Goal: Task Accomplishment & Management: Manage account settings

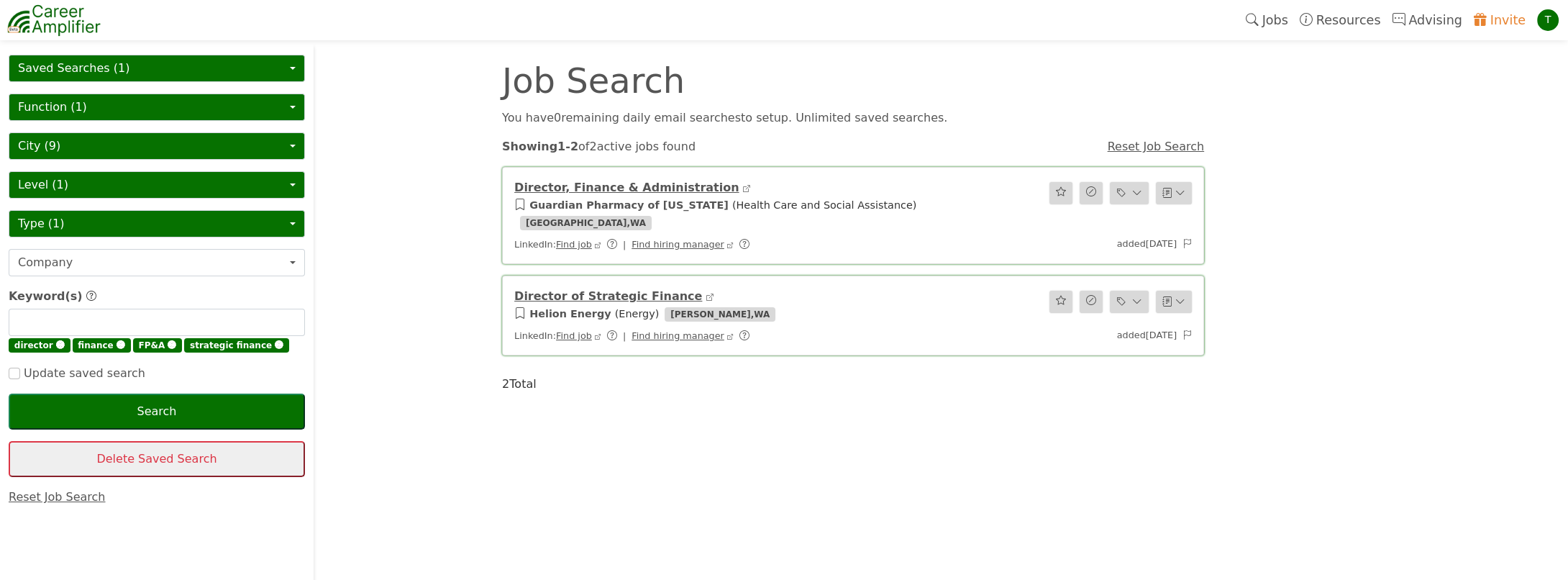
click at [1517, 25] on link "Invite" at bounding box center [1499, 19] width 63 height 33
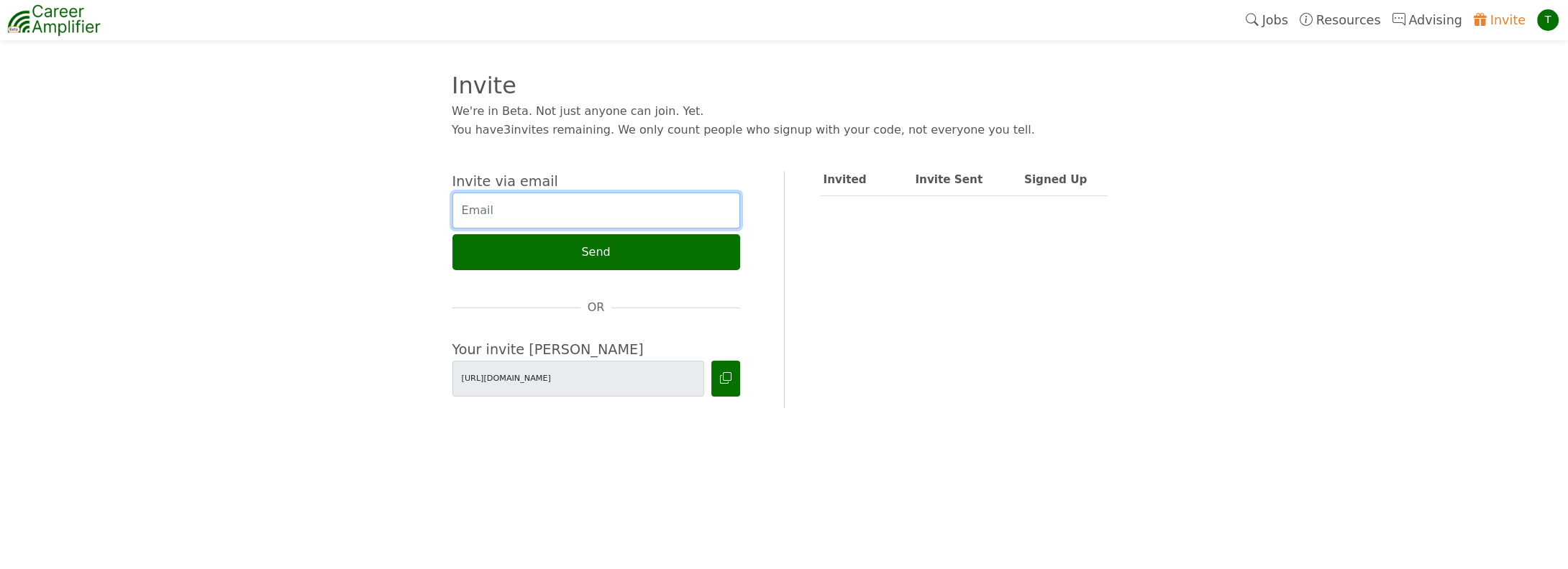
click at [516, 211] on input "email" at bounding box center [596, 210] width 288 height 36
drag, startPoint x: 538, startPoint y: 210, endPoint x: 590, endPoint y: 210, distance: 52.0
type input "warschwar@gmail.com"
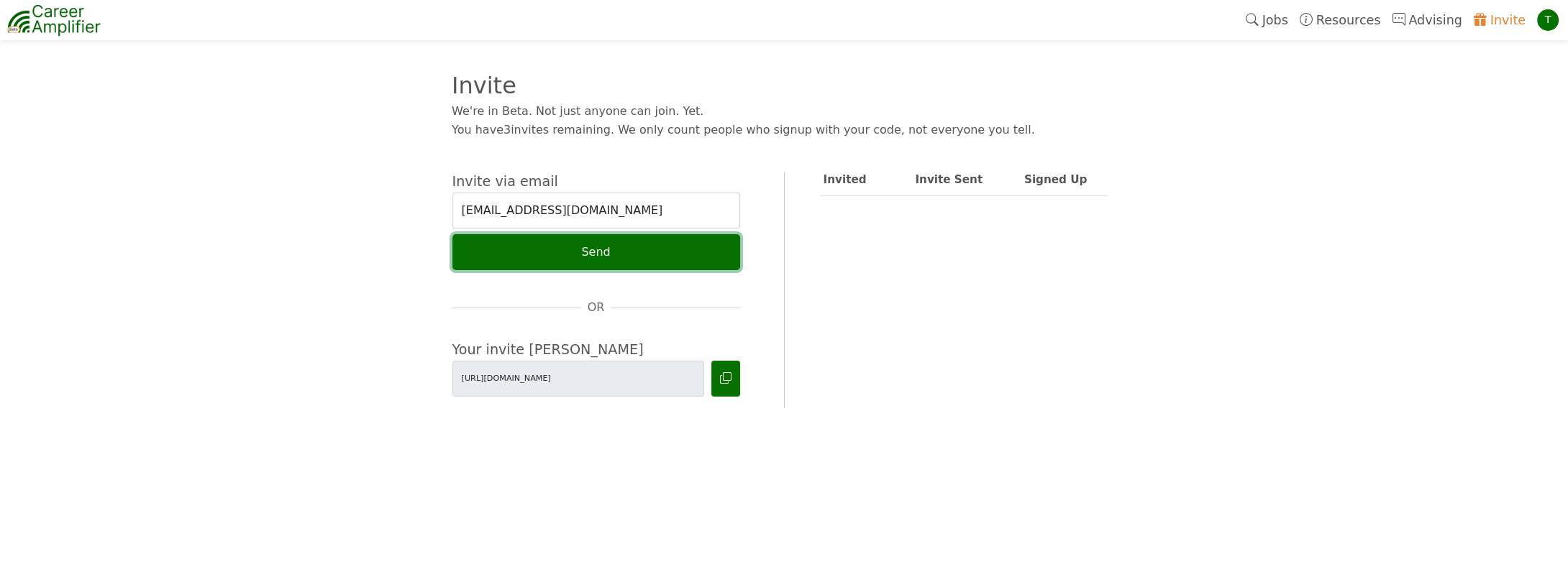
click at [601, 261] on button "Send" at bounding box center [596, 252] width 288 height 36
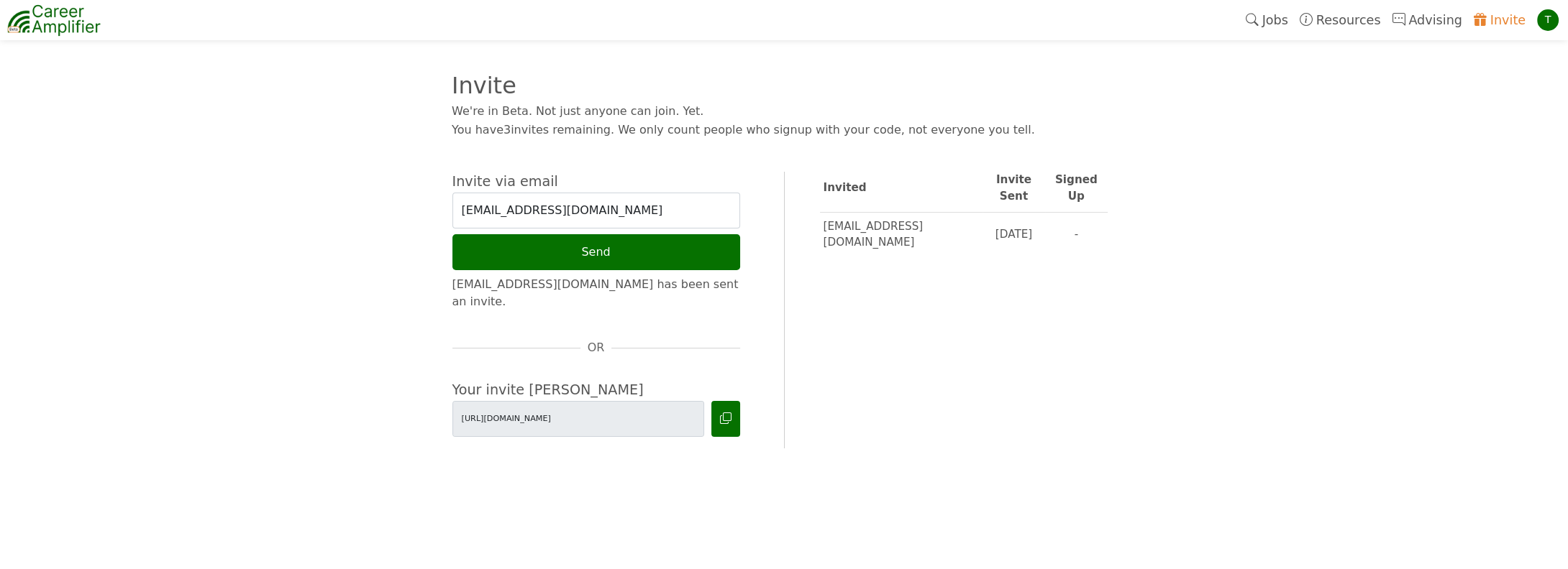
click at [60, 18] on img at bounding box center [54, 20] width 93 height 36
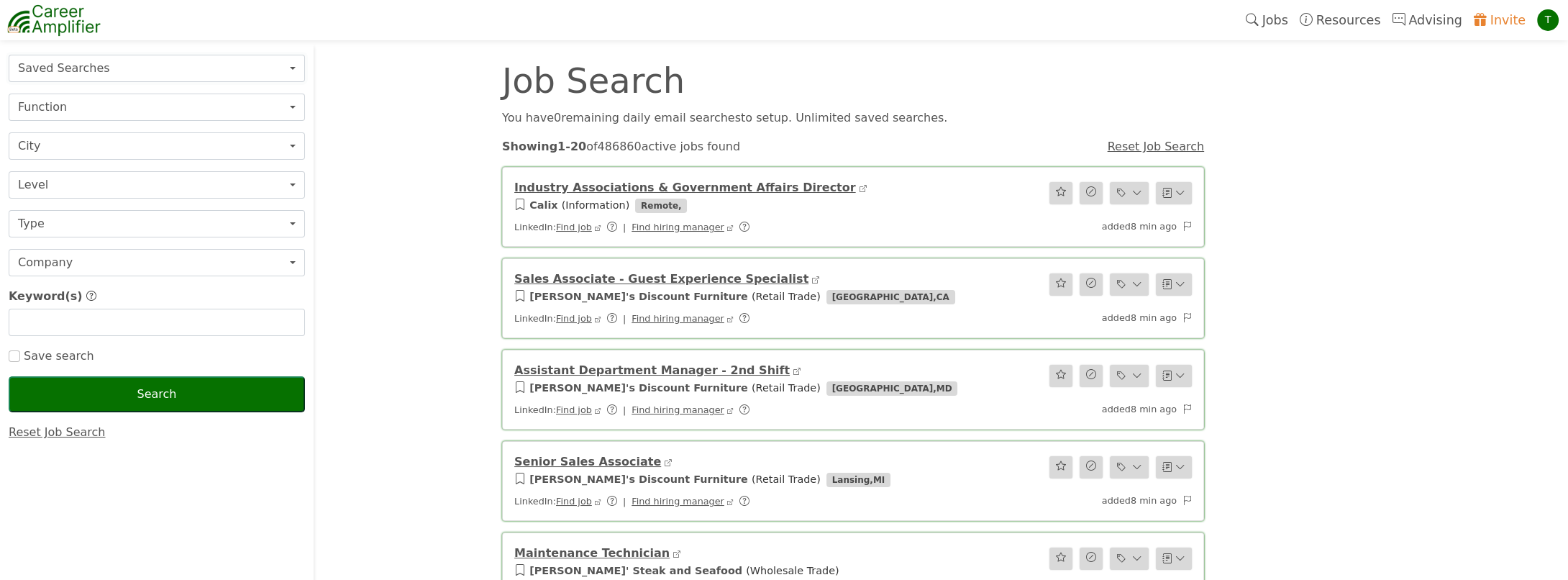
click at [52, 66] on button "Saved Searches" at bounding box center [156, 68] width 296 height 27
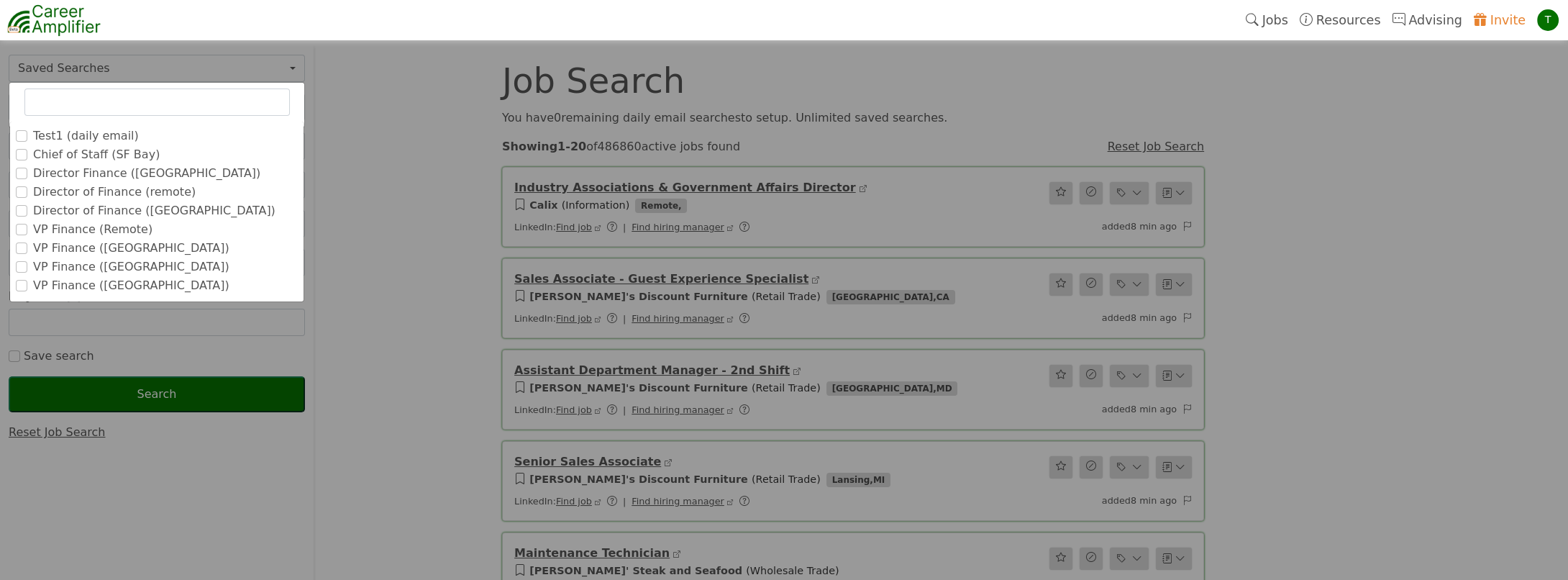
click at [97, 231] on label "VP Finance (Remote)" at bounding box center [93, 229] width 119 height 18
click at [0, 0] on input "VP Finance (Remote)" at bounding box center [0, 0] width 0 height 0
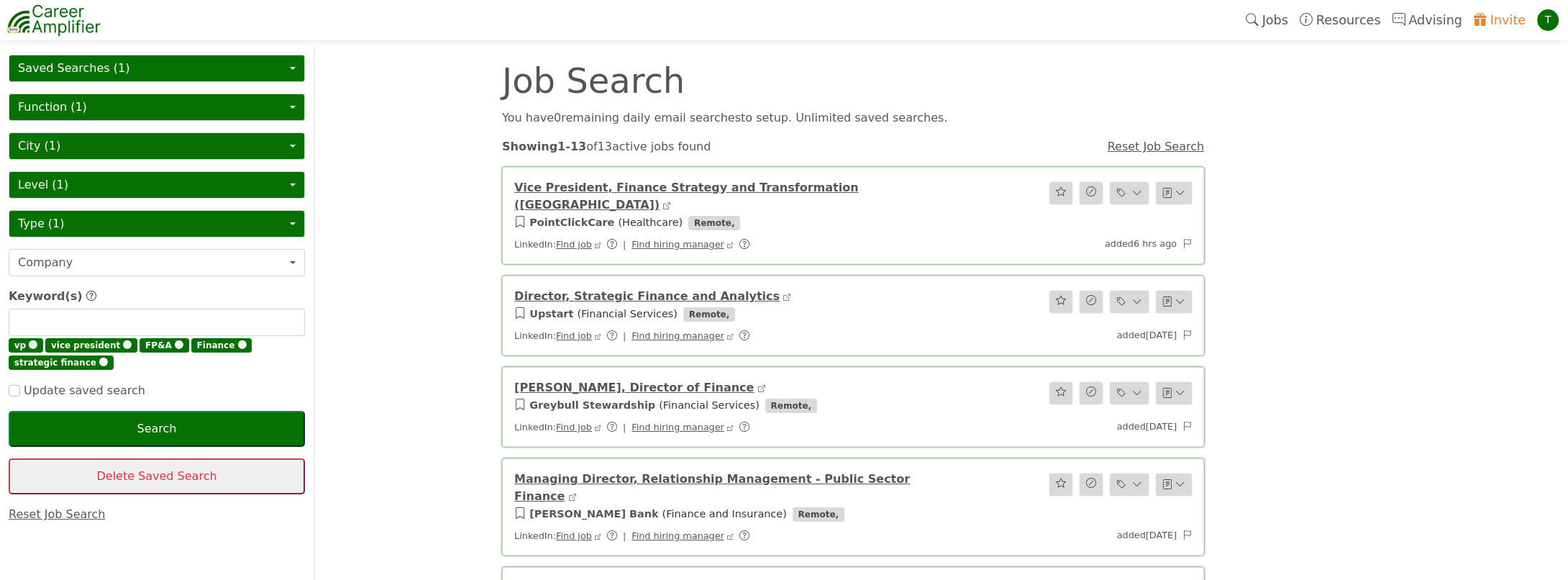
click at [87, 105] on button "Function (1)" at bounding box center [156, 107] width 296 height 27
click at [82, 67] on button "Saved Searches (1)" at bounding box center [156, 68] width 296 height 27
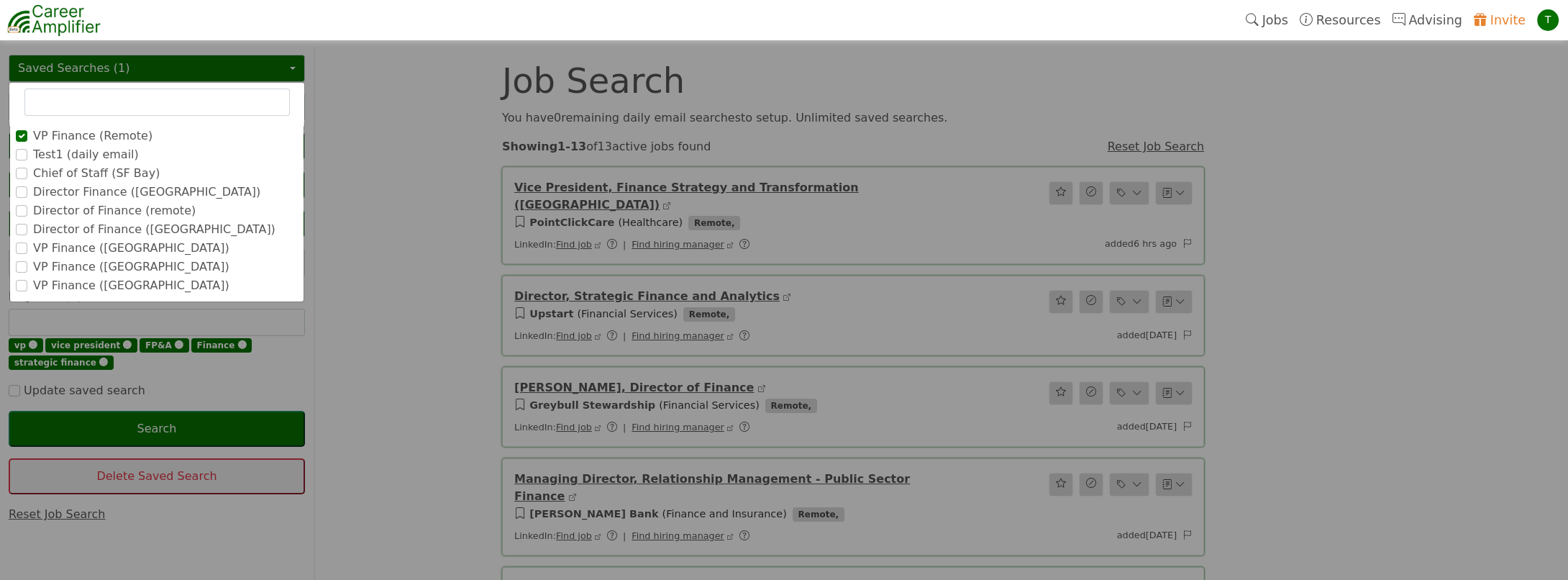
click at [52, 244] on label "VP Finance ([GEOGRAPHIC_DATA])" at bounding box center [130, 248] width 196 height 18
click at [0, 0] on input "VP Finance ([GEOGRAPHIC_DATA])" at bounding box center [0, 0] width 0 height 0
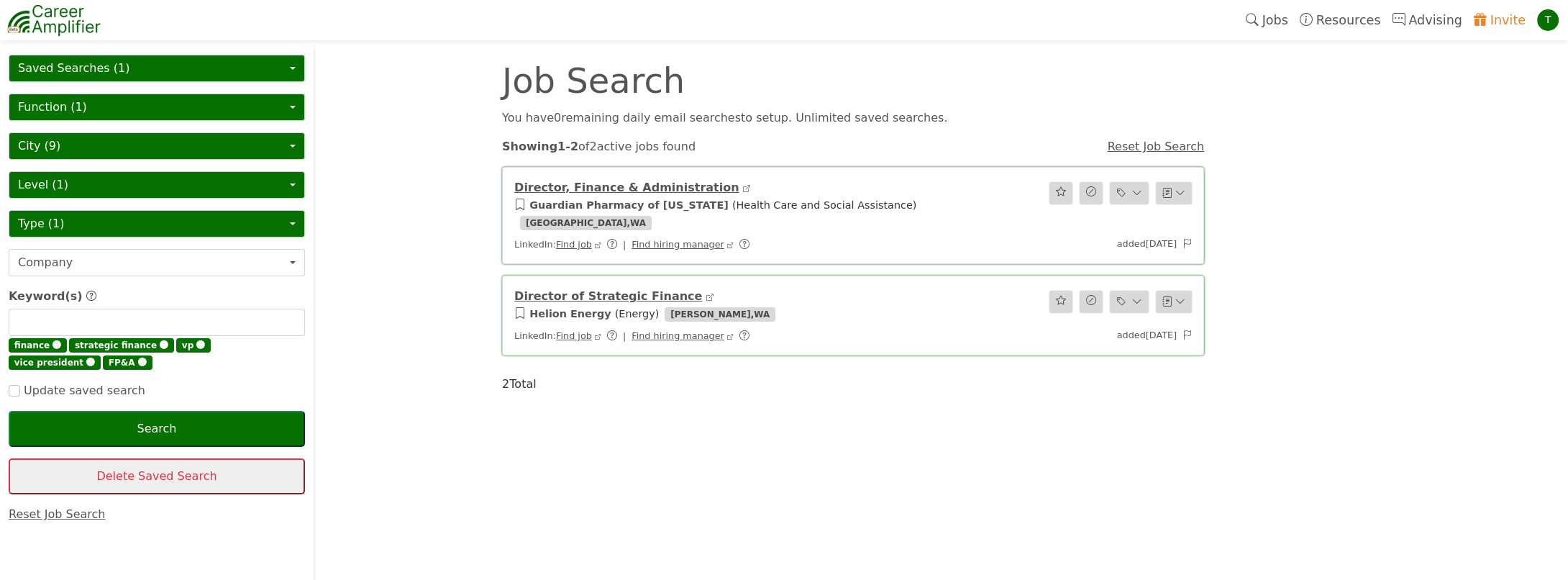
click at [117, 72] on button "Saved Searches (1)" at bounding box center [156, 68] width 296 height 27
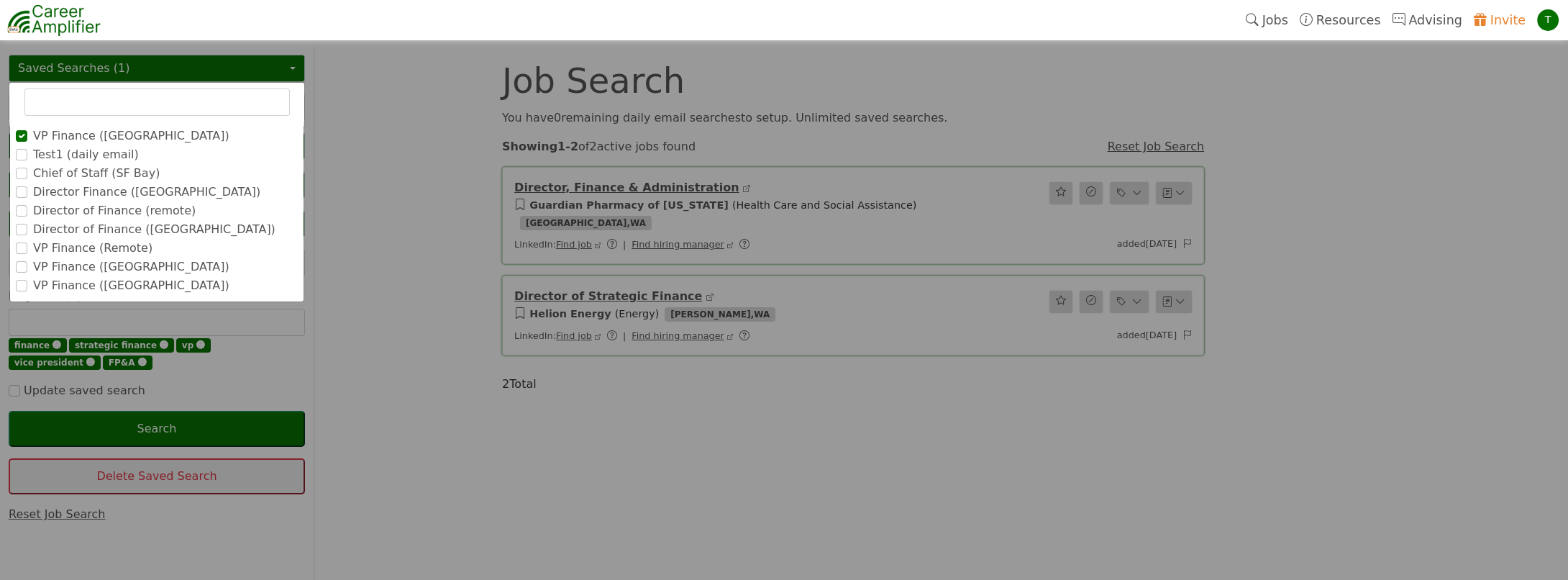
click at [89, 261] on label "VP Finance ([GEOGRAPHIC_DATA])" at bounding box center [130, 267] width 196 height 18
click at [0, 0] on input "VP Finance ([GEOGRAPHIC_DATA])" at bounding box center [0, 0] width 0 height 0
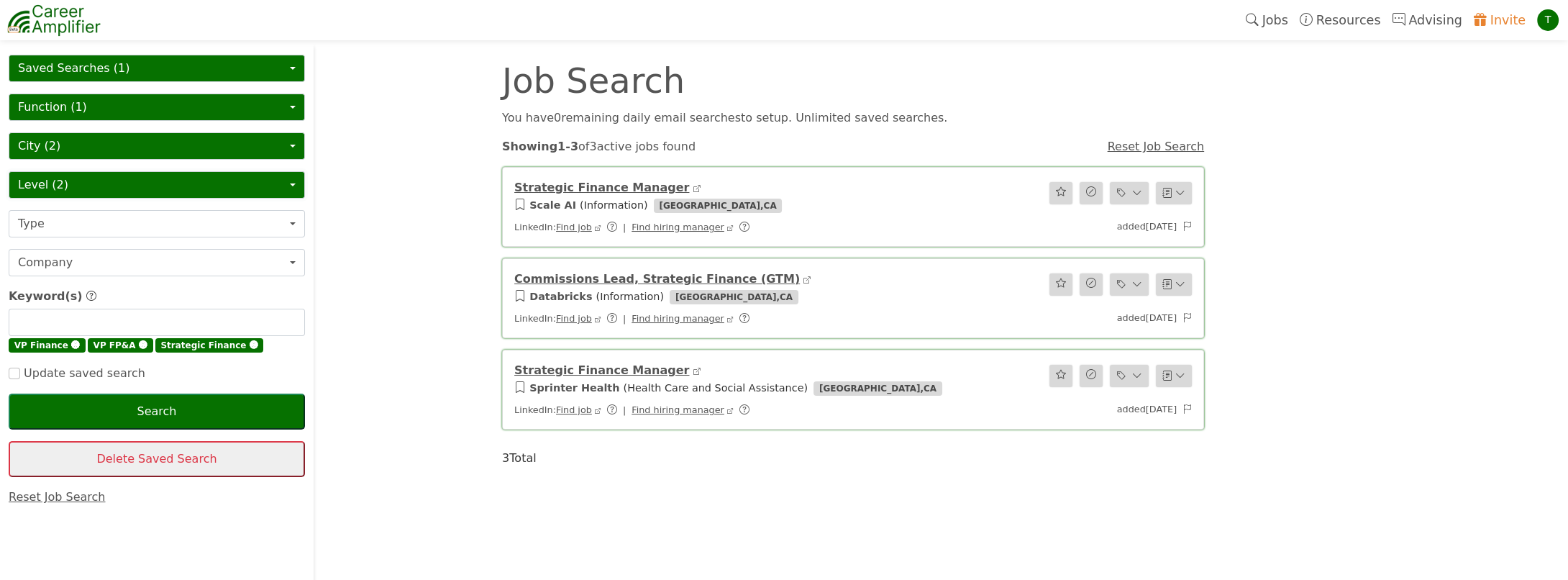
click at [94, 196] on button "Level (2)" at bounding box center [156, 184] width 296 height 27
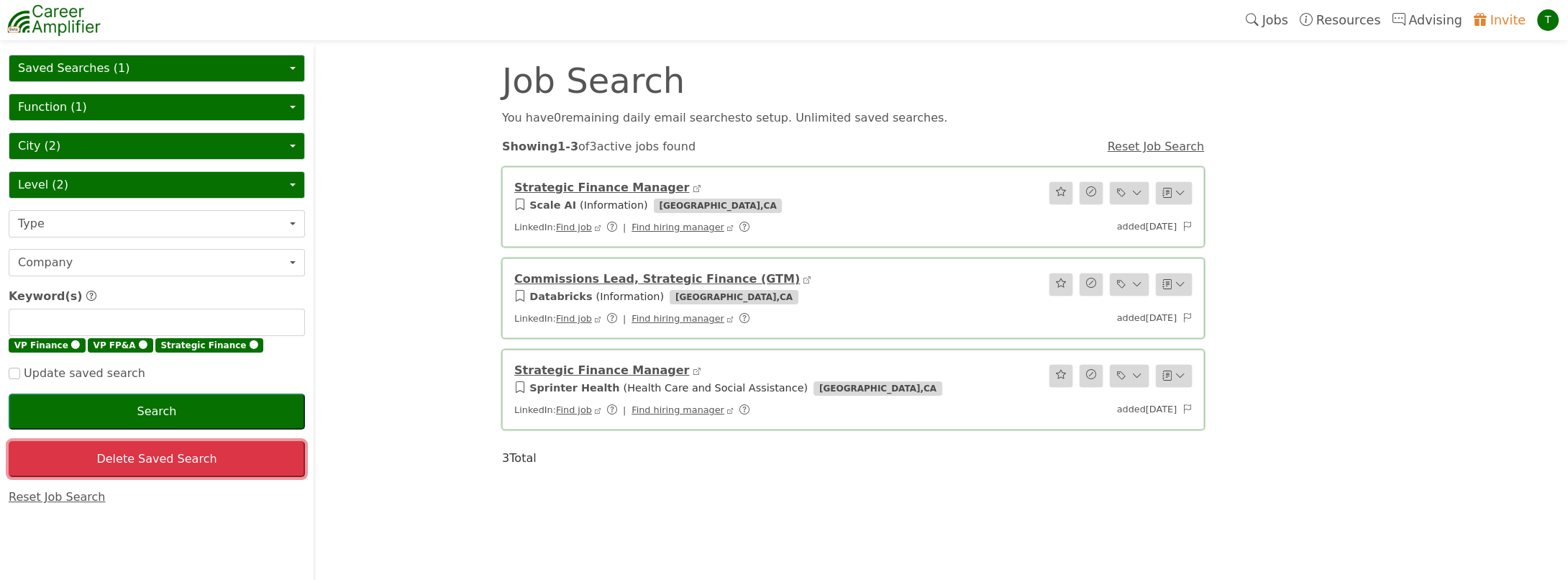
click at [164, 454] on button "Delete Saved Search" at bounding box center [156, 459] width 296 height 36
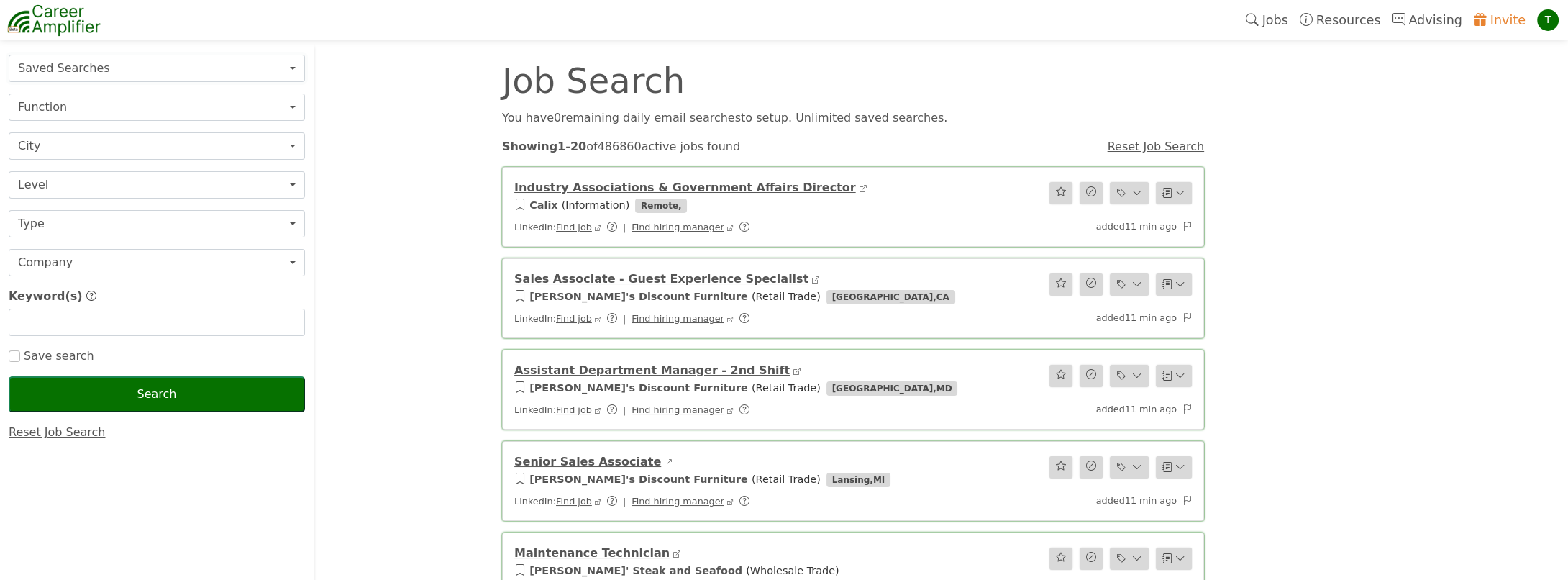
click at [82, 67] on button "Saved Searches" at bounding box center [156, 68] width 296 height 27
click at [50, 81] on button "Saved Searches" at bounding box center [156, 68] width 296 height 27
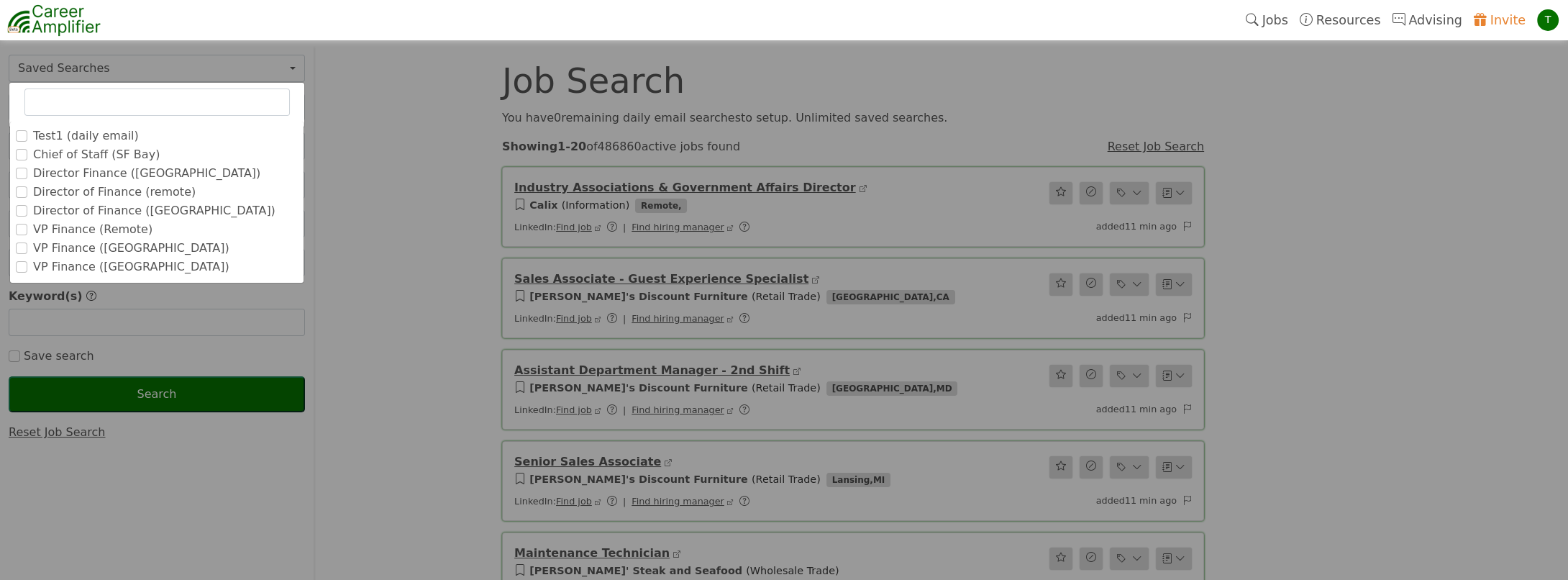
click at [61, 243] on label "VP Finance ([GEOGRAPHIC_DATA])" at bounding box center [130, 248] width 196 height 18
click at [0, 0] on input "VP Finance ([GEOGRAPHIC_DATA])" at bounding box center [0, 0] width 0 height 0
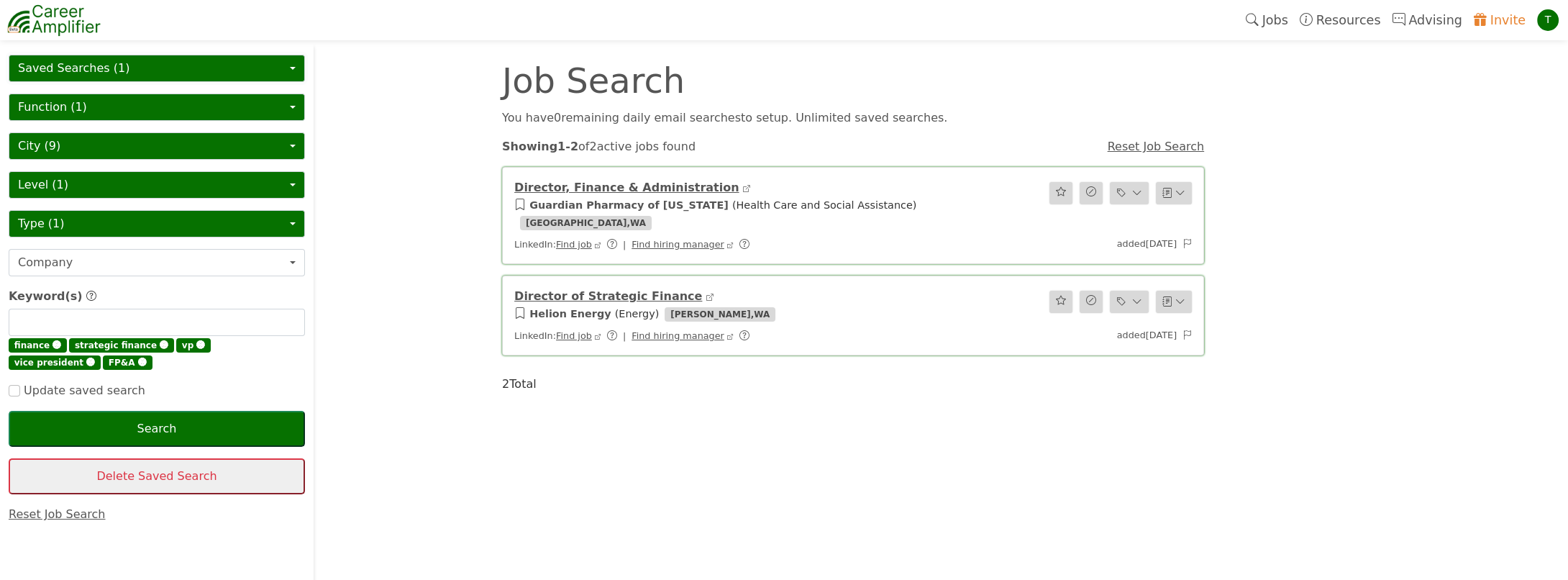
click at [62, 75] on button "Saved Searches (1)" at bounding box center [156, 68] width 296 height 27
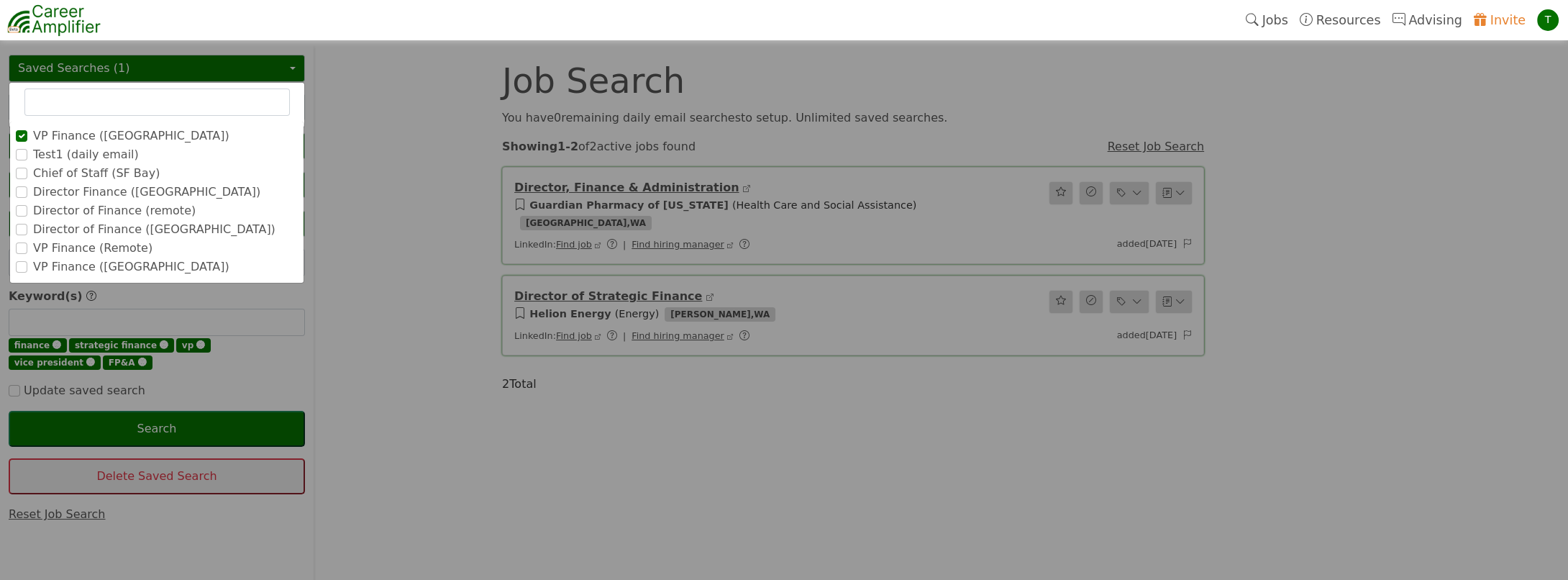
click at [47, 169] on label "Chief of Staff (SF Bay)" at bounding box center [96, 173] width 126 height 18
click at [0, 0] on input "Chief of Staff (SF Bay)" at bounding box center [0, 0] width 0 height 0
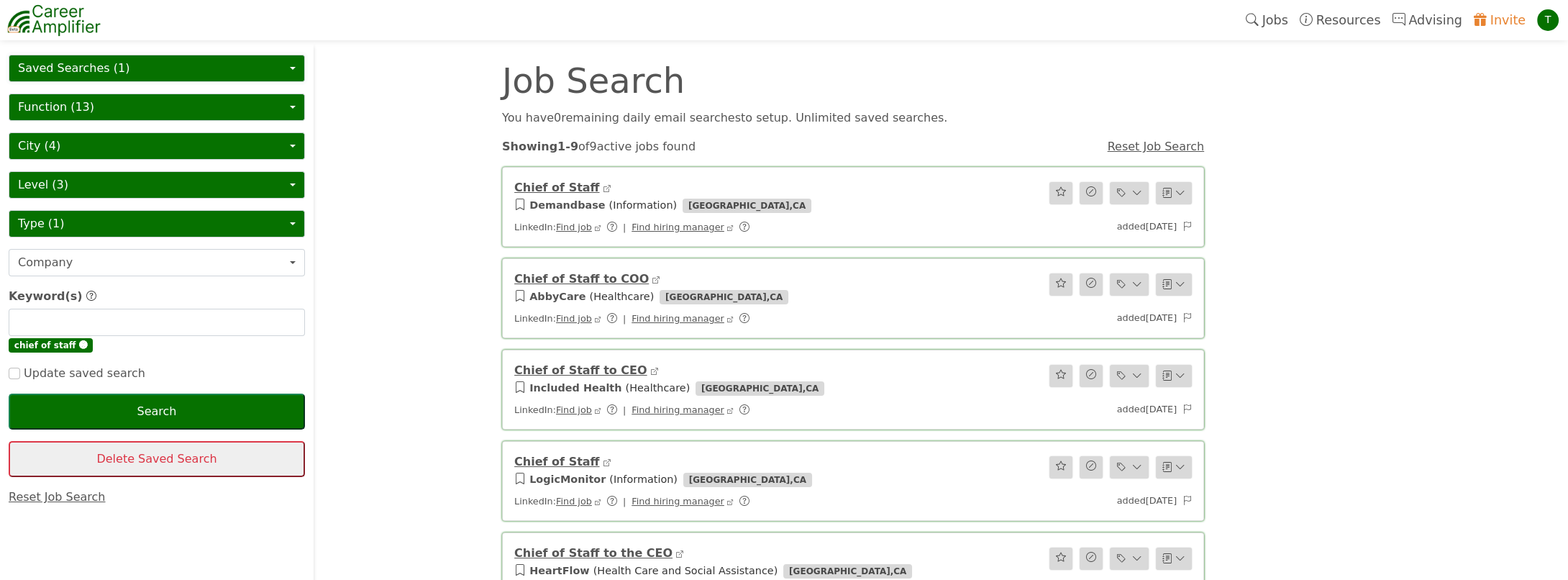
click at [106, 61] on button "Saved Searches (1)" at bounding box center [156, 68] width 296 height 27
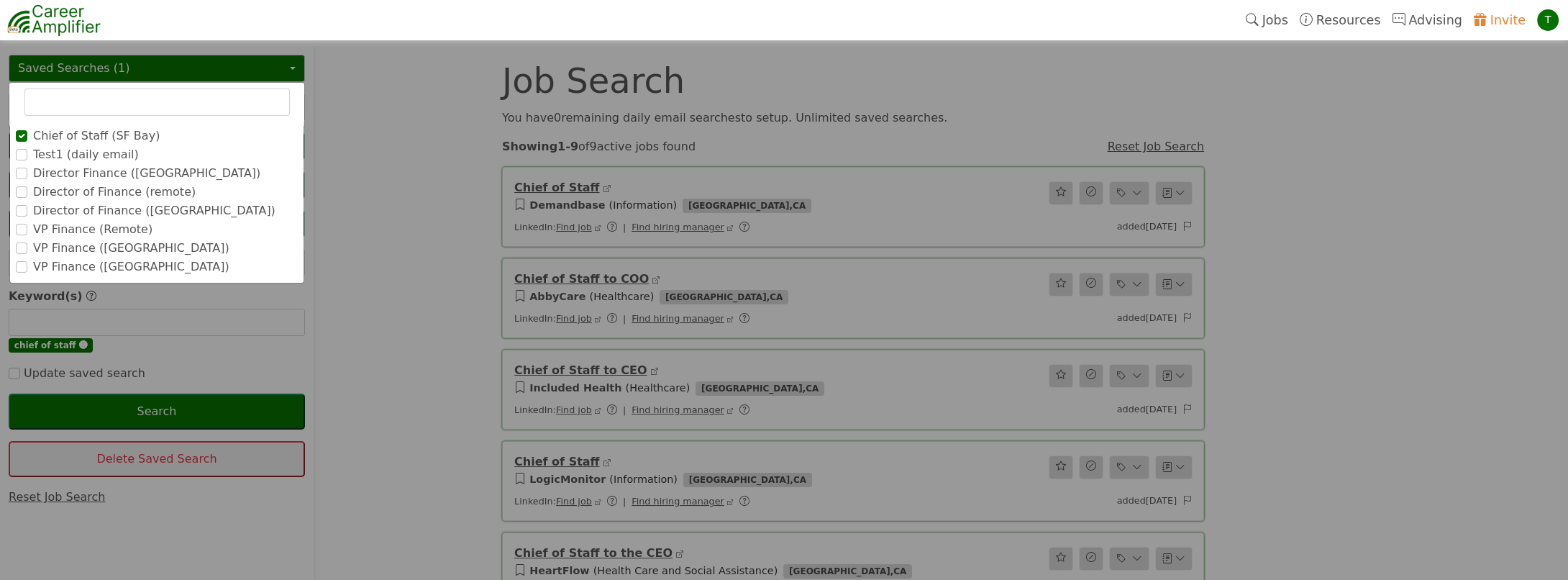
click at [106, 169] on label "Director Finance ([GEOGRAPHIC_DATA])" at bounding box center [146, 173] width 227 height 18
click at [0, 0] on input "Director Finance ([GEOGRAPHIC_DATA])" at bounding box center [0, 0] width 0 height 0
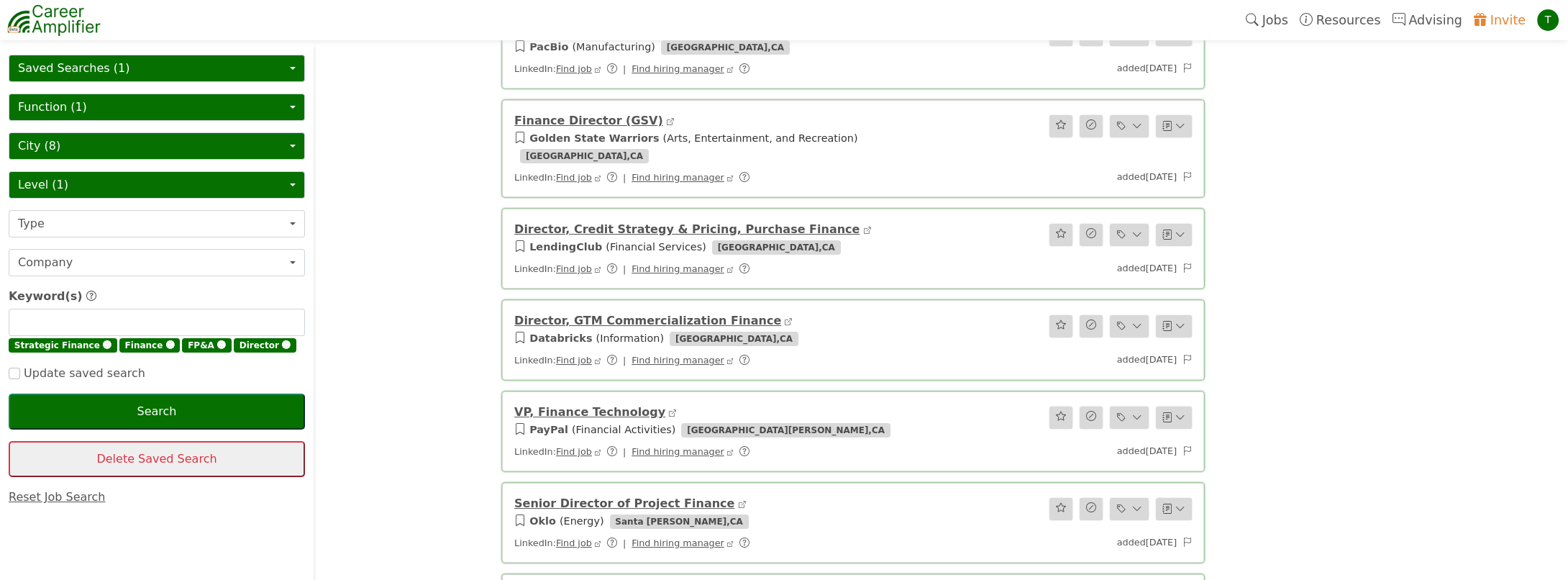
scroll to position [335, 0]
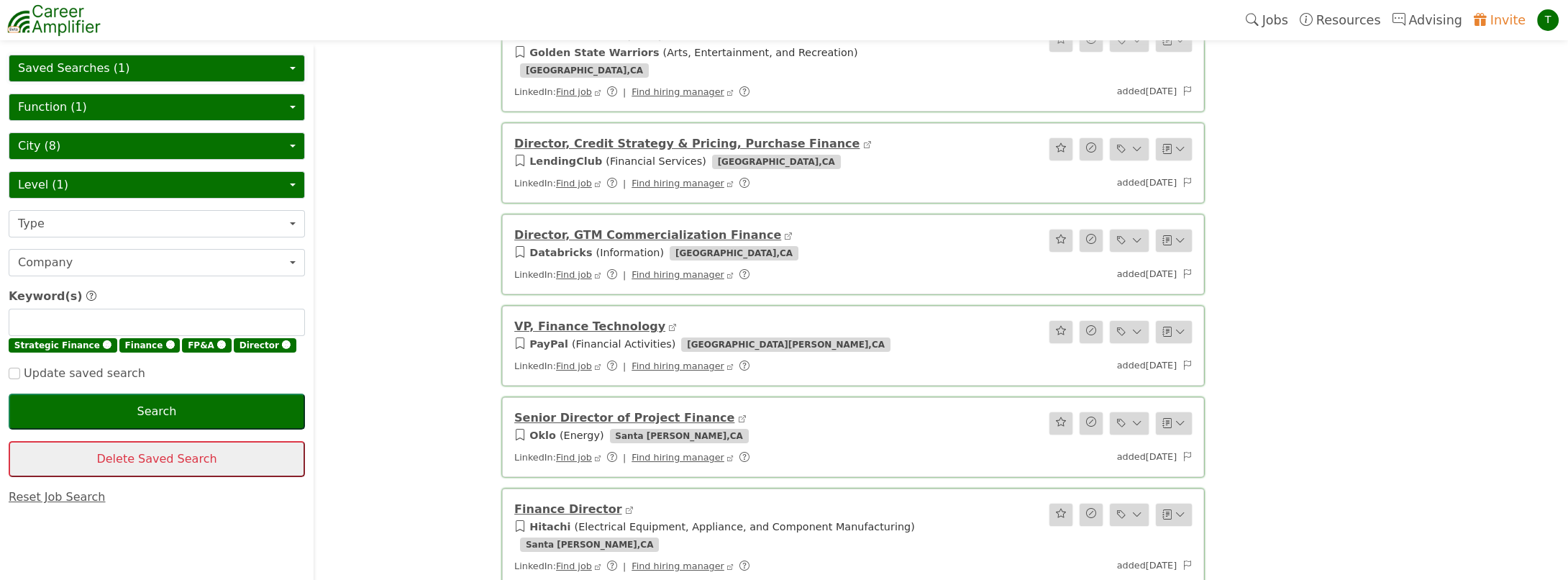
click at [87, 70] on button "Saved Searches (1)" at bounding box center [156, 68] width 296 height 27
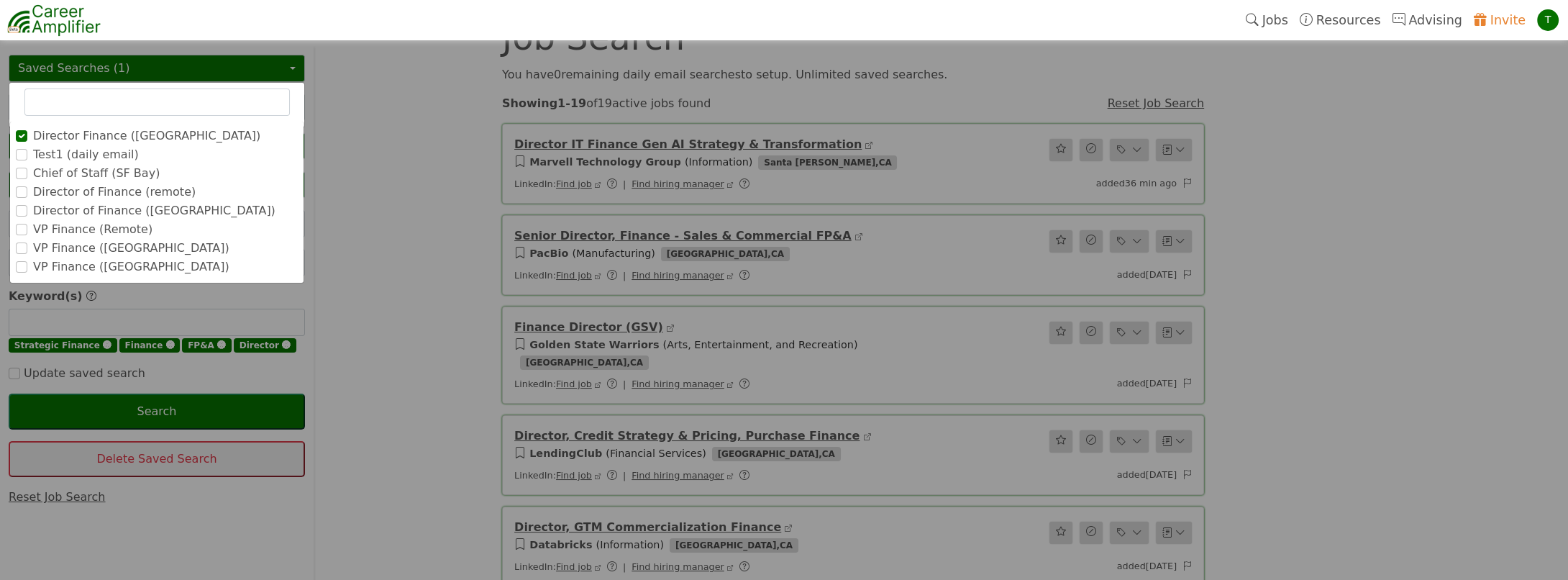
scroll to position [0, 0]
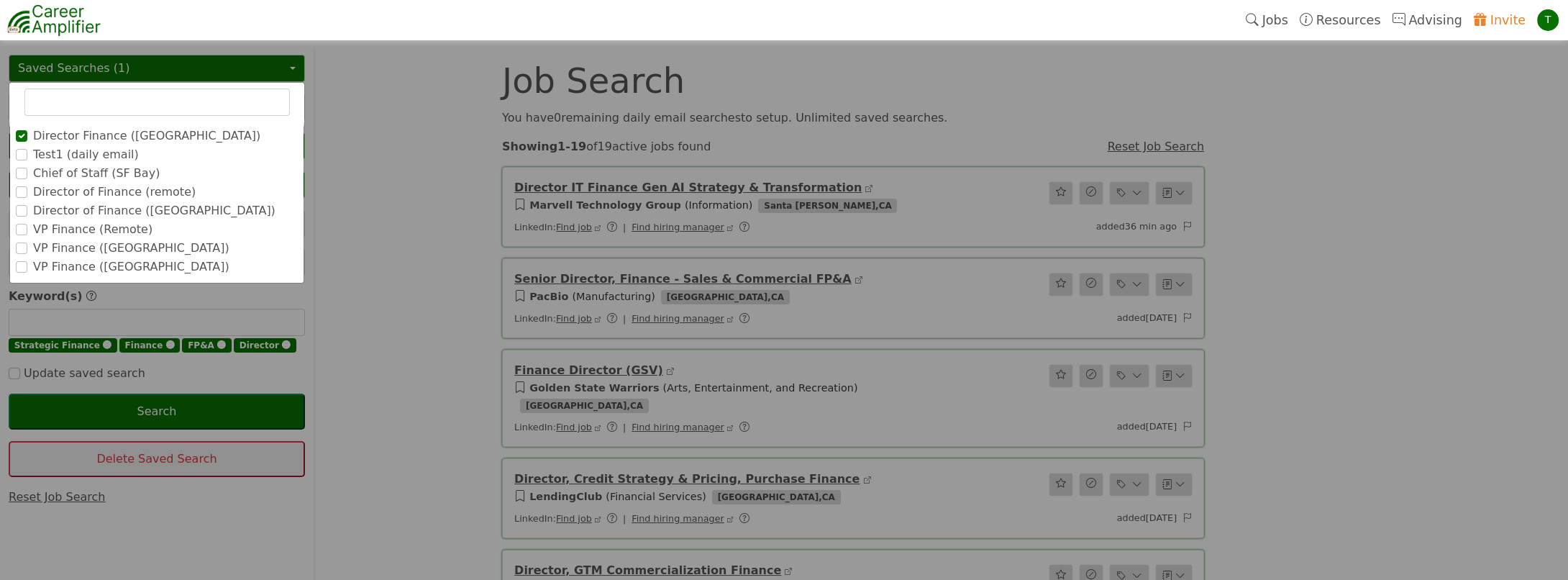
click at [65, 248] on label "VP Finance ([GEOGRAPHIC_DATA])" at bounding box center [130, 248] width 196 height 18
click at [0, 0] on input "VP Finance ([GEOGRAPHIC_DATA])" at bounding box center [0, 0] width 0 height 0
